Goal: Transaction & Acquisition: Purchase product/service

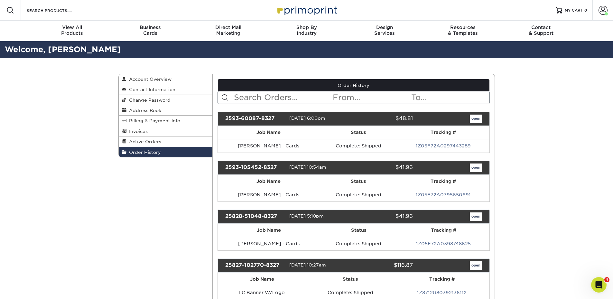
scroll to position [252, 0]
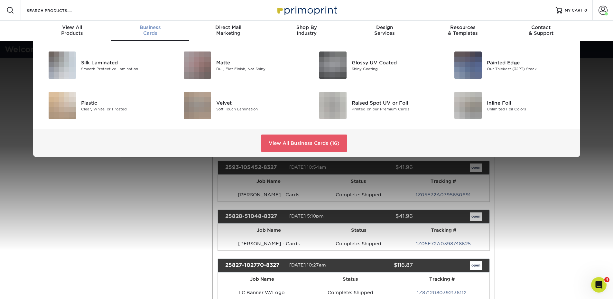
click at [142, 27] on span "Business" at bounding box center [150, 27] width 78 height 6
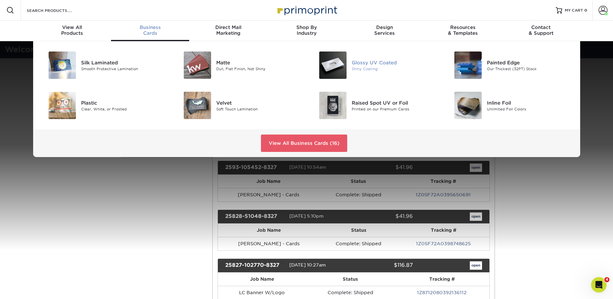
click at [359, 66] on div "Shiny Coating" at bounding box center [394, 68] width 85 height 5
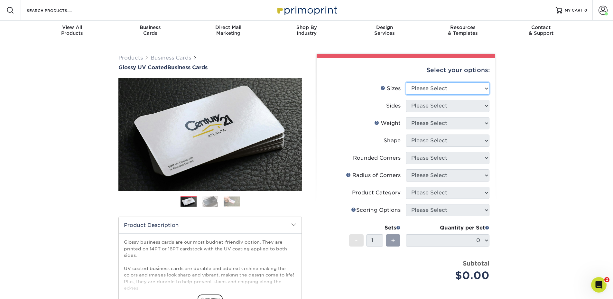
click at [423, 89] on select "Please Select 1.5" x 3.5" - Mini 1.75" x 3.5" - Mini 2" x 2" - Square 2" x 3" -…" at bounding box center [448, 88] width 84 height 12
select select "2.00x3.50"
click at [406, 82] on select "Please Select 1.5" x 3.5" - Mini 1.75" x 3.5" - Mini 2" x 2" - Square 2" x 3" -…" at bounding box center [448, 88] width 84 height 12
click at [431, 109] on select "Please Select Print Both Sides Print Front Only" at bounding box center [448, 106] width 84 height 12
select select "13abbda7-1d64-4f25-8bb2-c179b224825d"
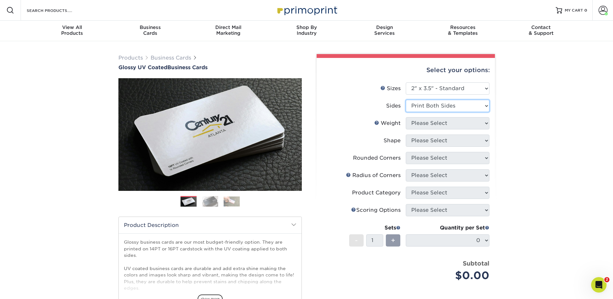
click at [406, 100] on select "Please Select Print Both Sides Print Front Only" at bounding box center [448, 106] width 84 height 12
click at [426, 124] on select "Please Select 16PT 14PT" at bounding box center [448, 123] width 84 height 12
select select "14PT"
click at [406, 117] on select "Please Select 16PT 14PT" at bounding box center [448, 123] width 84 height 12
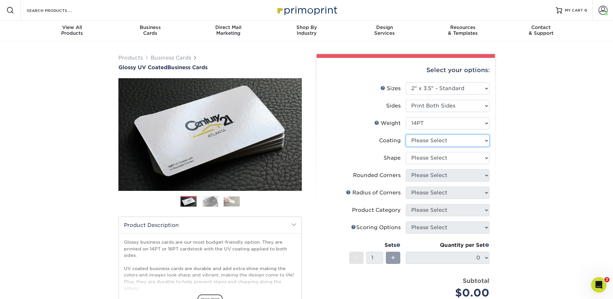
click at [420, 144] on select at bounding box center [448, 140] width 84 height 12
select select "1e8116af-acfc-44b1-83dc-8181aa338834"
click at [406, 134] on select at bounding box center [448, 140] width 84 height 12
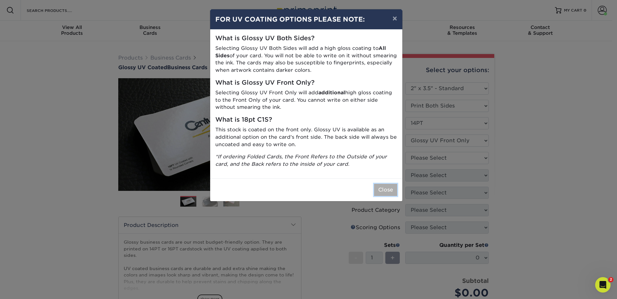
click at [377, 186] on button "Close" at bounding box center [385, 190] width 23 height 12
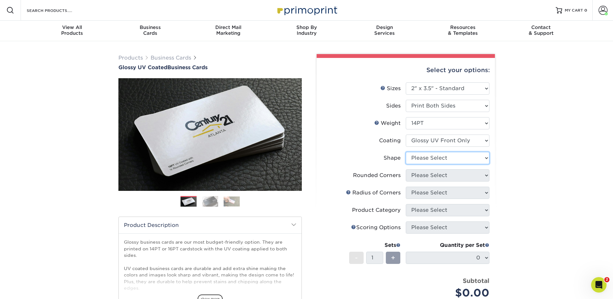
click at [438, 159] on select "Please Select Standard" at bounding box center [448, 158] width 84 height 12
click at [406, 152] on select "Please Select Standard" at bounding box center [448, 158] width 84 height 12
click at [433, 159] on select "Please Select Standard" at bounding box center [448, 158] width 84 height 12
select select "standard"
click at [406, 152] on select "Please Select Standard" at bounding box center [448, 158] width 84 height 12
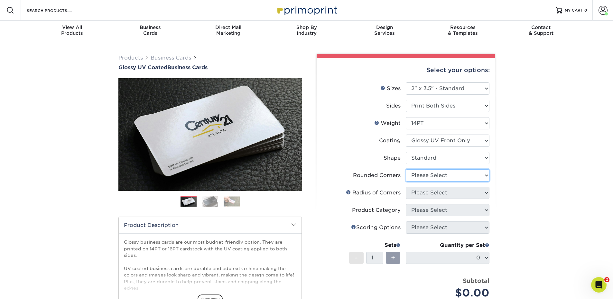
click at [424, 177] on select "Please Select Yes - Round 2 Corners Yes - Round 4 Corners No" at bounding box center [448, 175] width 84 height 12
select select "0"
click at [406, 169] on select "Please Select Yes - Round 2 Corners Yes - Round 4 Corners No" at bounding box center [448, 175] width 84 height 12
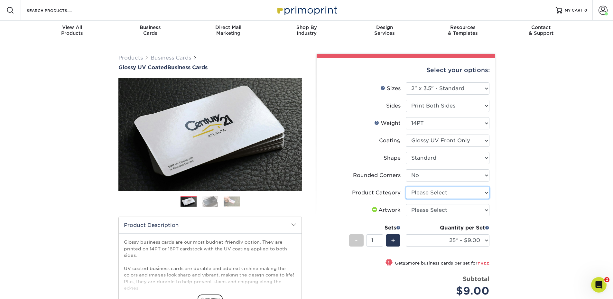
click at [420, 192] on select "Please Select Business Cards" at bounding box center [448, 193] width 84 height 12
select select "3b5148f1-0588-4f88-a218-97bcfdce65c1"
click at [406, 187] on select "Please Select Business Cards" at bounding box center [448, 193] width 84 height 12
click at [422, 208] on select "Please Select I will upload files I need a design - $100" at bounding box center [448, 210] width 84 height 12
select select "upload"
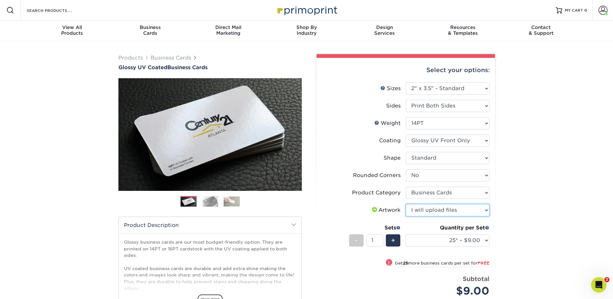
click at [406, 204] on select "Please Select I will upload files I need a design - $100" at bounding box center [448, 210] width 84 height 12
click at [430, 243] on select "25* – $9.00 50* – $9.00 100* – $9.00 250* – $17.00 500 – $33.00 1000 – $42.00 2…" at bounding box center [448, 240] width 84 height 12
select select "500 – $33.00"
click at [406, 234] on select "25* – $9.00 50* – $9.00 100* – $9.00 250* – $17.00 500 – $33.00 1000 – $42.00 2…" at bounding box center [448, 240] width 84 height 12
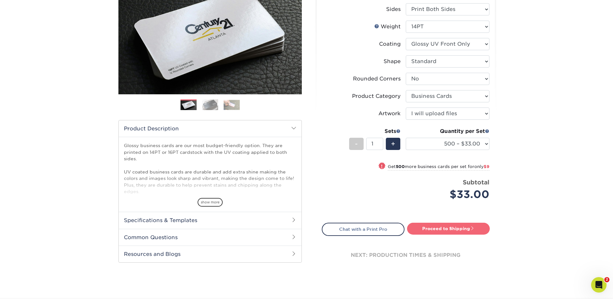
click at [464, 231] on link "Proceed to Shipping" at bounding box center [448, 229] width 83 height 12
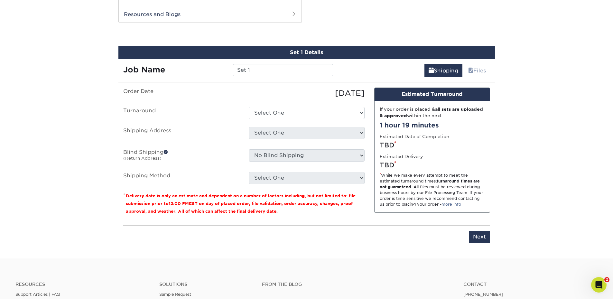
scroll to position [337, 0]
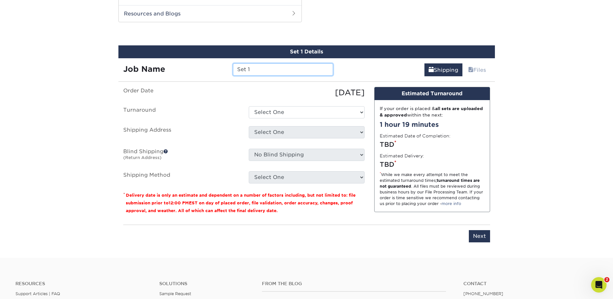
click at [260, 68] on input "Set 1" at bounding box center [283, 69] width 100 height 12
drag, startPoint x: 259, startPoint y: 68, endPoint x: 215, endPoint y: 67, distance: 43.8
click at [215, 67] on div "Job Name Set 1" at bounding box center [228, 69] width 220 height 12
type input "Issa Noor - Card"
click at [267, 114] on select "Select One 2-4 Business Days 2 Day Next Business Day" at bounding box center [307, 112] width 116 height 12
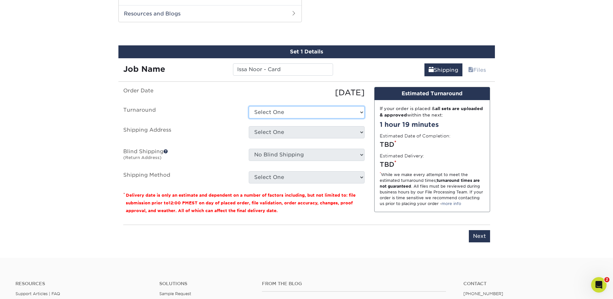
select select "4ed5b183-8b0a-4e92-90c2-1c9810e7d032"
click at [249, 106] on select "Select One 2-4 Business Days 2 Day Next Business Day" at bounding box center [307, 112] width 116 height 12
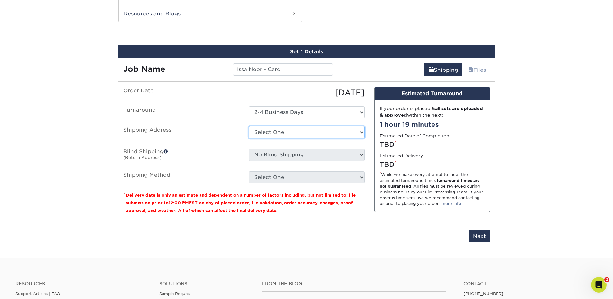
click at [272, 135] on select "Select One ABQ - BHI C- DEN - BHI DEN - EITS GJ Las Cruces LC Sarah Ganley + Ad…" at bounding box center [307, 132] width 116 height 12
select select "10798"
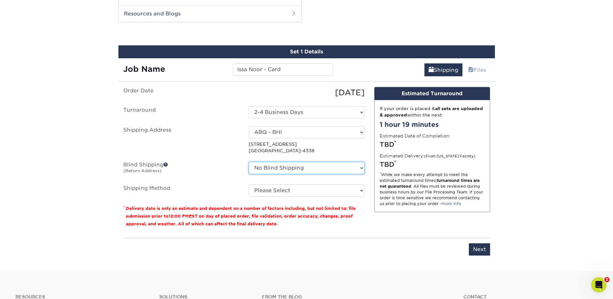
click at [312, 170] on select "No Blind Shipping ABQ - BHI C- DEN - BHI DEN - EITS GJ Las Cruces LC Sarah Ganl…" at bounding box center [307, 168] width 116 height 12
click at [198, 164] on label "Blind Shipping (Return Address)" at bounding box center [180, 169] width 125 height 15
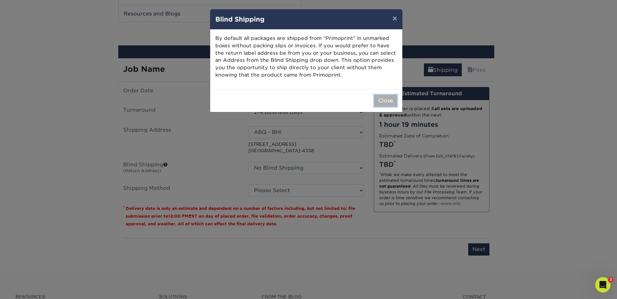
click at [376, 102] on button "Close" at bounding box center [385, 101] width 23 height 12
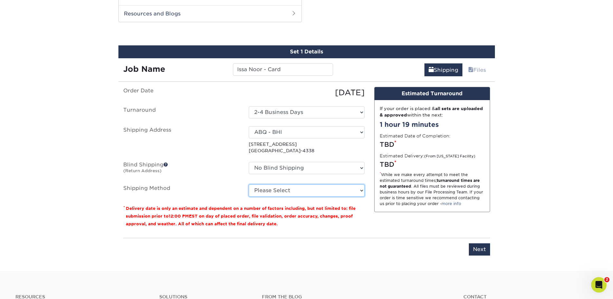
click at [261, 189] on select "Please Select Ground Shipping (+$8.96) 3 Day Shipping Service (+$15.34) 2 Day A…" at bounding box center [307, 190] width 116 height 12
select select "03"
click at [249, 184] on select "Please Select Ground Shipping (+$8.96) 3 Day Shipping Service (+$15.34) 2 Day A…" at bounding box center [307, 190] width 116 height 12
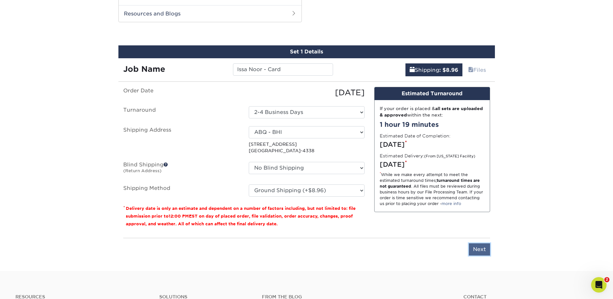
click at [483, 249] on input "Next" at bounding box center [479, 249] width 21 height 12
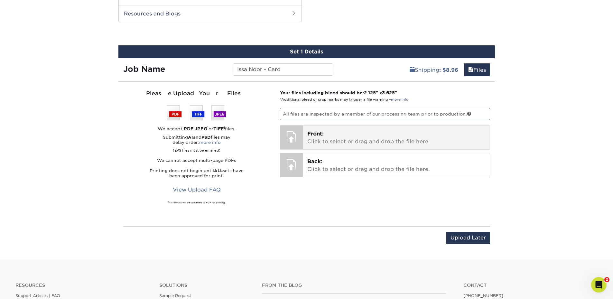
click at [337, 135] on p "Front: Click to select or drag and drop the file here." at bounding box center [396, 137] width 178 height 15
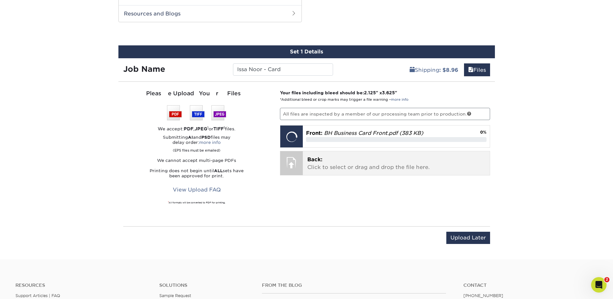
click at [368, 168] on p "Back: Click to select or drag and drop the file here." at bounding box center [396, 163] width 178 height 15
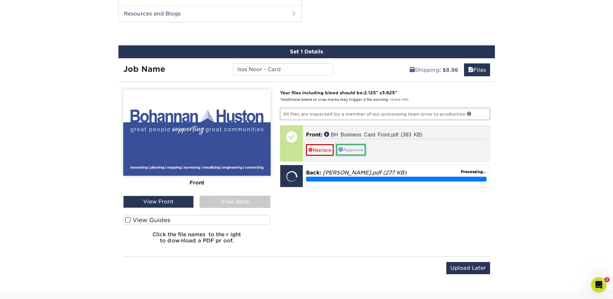
click at [357, 149] on link "Approve" at bounding box center [350, 149] width 29 height 11
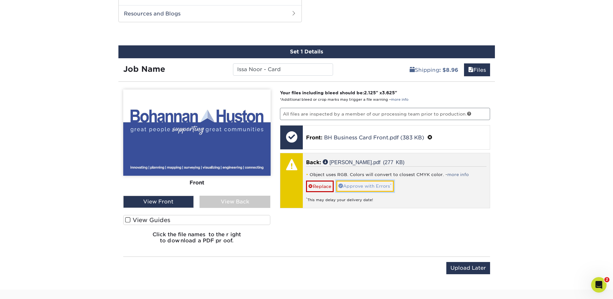
click at [343, 185] on span at bounding box center [340, 185] width 5 height 5
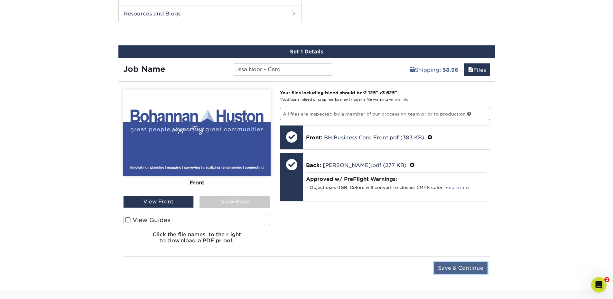
click at [445, 267] on input "Save & Continue" at bounding box center [461, 268] width 54 height 12
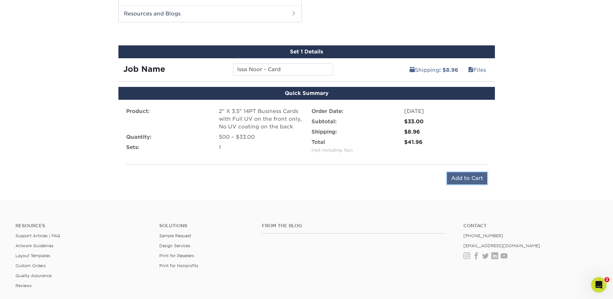
click at [467, 180] on input "Add to Cart" at bounding box center [467, 178] width 40 height 12
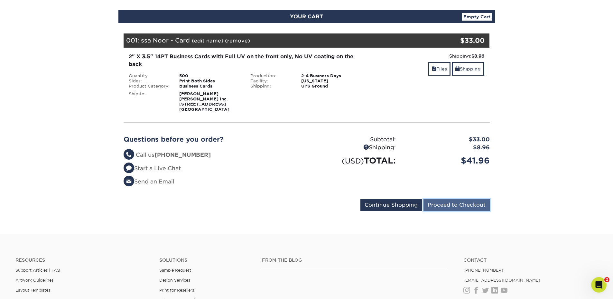
click at [442, 204] on input "Proceed to Checkout" at bounding box center [456, 205] width 66 height 12
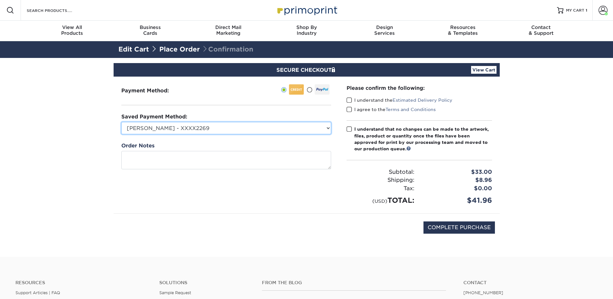
click at [218, 126] on select "Cody O. - XXXX2269 MasterCard - XXXX1282 Lisa Hurst - XXXX5524 New Credit Card" at bounding box center [226, 128] width 210 height 12
select select "73023"
click at [121, 122] on select "Cody O. - XXXX2269 MasterCard - XXXX1282 Lisa Hurst - XXXX5524 New Credit Card" at bounding box center [226, 128] width 210 height 12
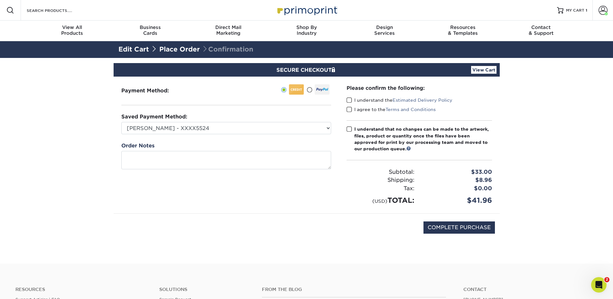
click at [345, 103] on div "Please confirm the following: I understand the Estimated Delivery Policy I agre…" at bounding box center [419, 145] width 161 height 137
click at [347, 101] on span at bounding box center [348, 100] width 5 height 6
click at [0, 0] on input "I understand the Estimated Delivery Policy" at bounding box center [0, 0] width 0 height 0
click at [347, 111] on span at bounding box center [348, 109] width 5 height 6
click at [0, 0] on input "I agree to the Terms and Conditions" at bounding box center [0, 0] width 0 height 0
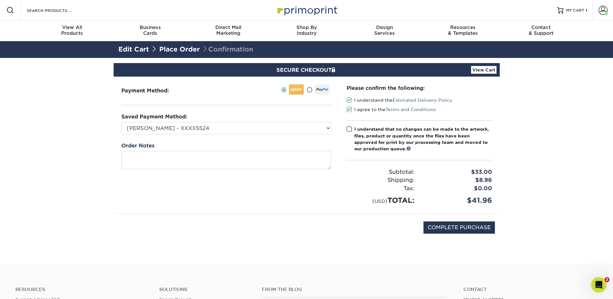
click at [348, 128] on span at bounding box center [348, 129] width 5 height 6
click at [0, 0] on input "I understand that no changes can be made to the artwork, files, product or quan…" at bounding box center [0, 0] width 0 height 0
click at [442, 230] on input "COMPLETE PURCHASE" at bounding box center [458, 227] width 71 height 12
type input "PROCESSING, PLEASE WAIT..."
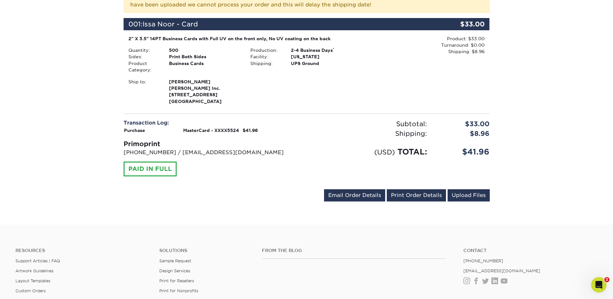
scroll to position [193, 0]
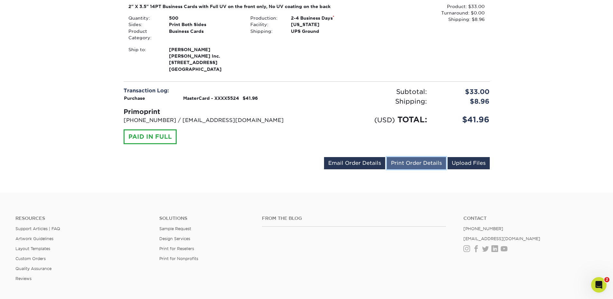
click at [428, 165] on link "Print Order Details" at bounding box center [416, 163] width 59 height 12
